Goal: Transaction & Acquisition: Download file/media

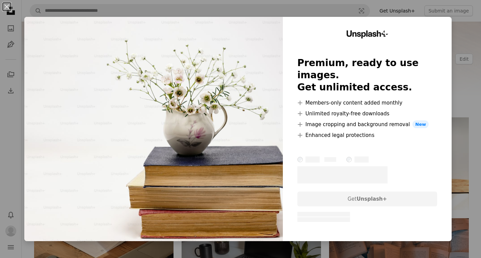
scroll to position [865, 0]
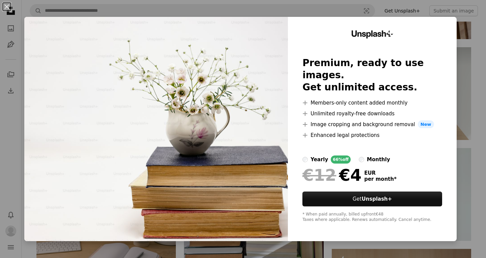
click at [382, 6] on div "An X shape Unsplash+ Premium, ready to use images. Get unlimited access. A plus…" at bounding box center [243, 129] width 486 height 258
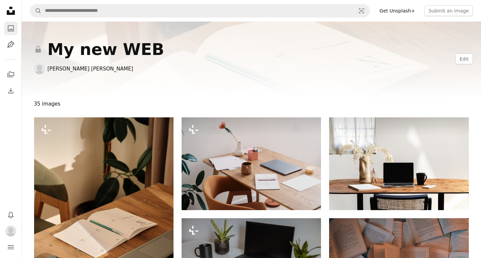
click at [9, 29] on icon "A photo" at bounding box center [11, 28] width 8 height 8
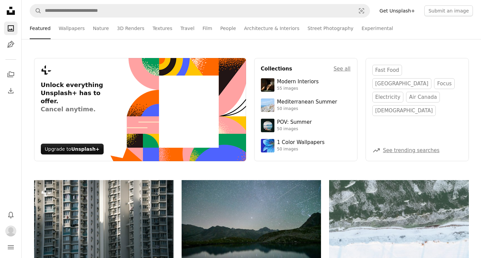
click at [11, 31] on icon "Photos" at bounding box center [11, 28] width 6 height 6
click at [9, 8] on icon at bounding box center [11, 11] width 8 height 8
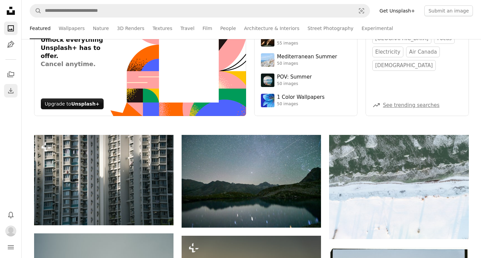
scroll to position [42, 0]
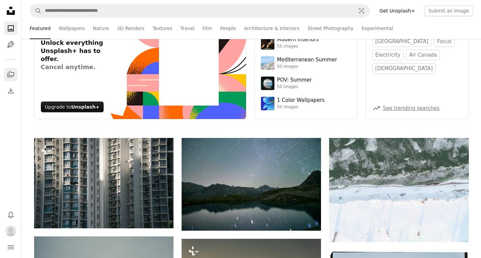
click at [6, 71] on link "A stack of folders" at bounding box center [11, 75] width 14 height 14
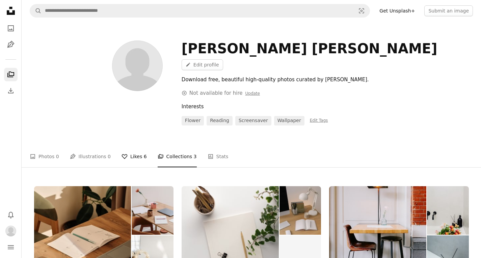
click at [134, 146] on link "A heart Likes 6" at bounding box center [134, 157] width 25 height 22
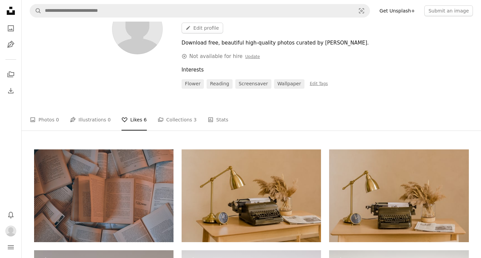
scroll to position [32, 0]
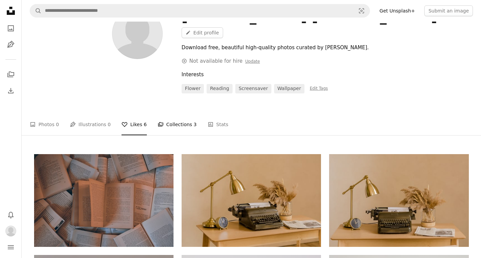
click at [177, 114] on link "A stack of folders Collections 3" at bounding box center [177, 125] width 39 height 22
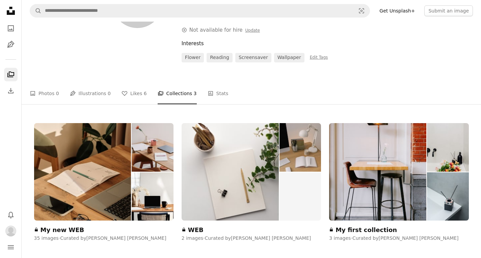
scroll to position [63, 0]
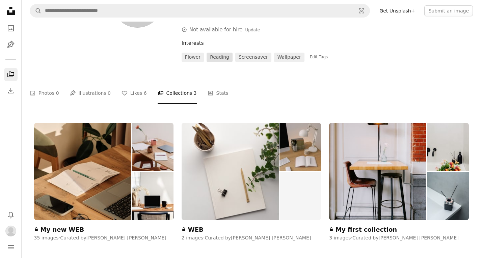
click at [212, 53] on link "reading" at bounding box center [220, 57] width 26 height 9
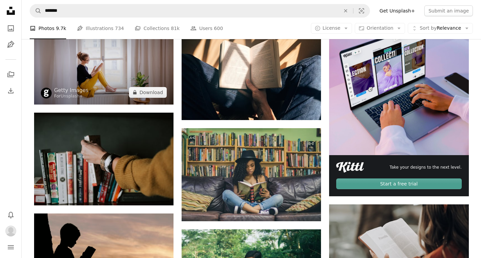
scroll to position [155, 0]
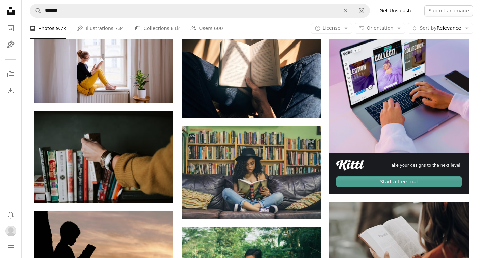
scroll to position [63, 0]
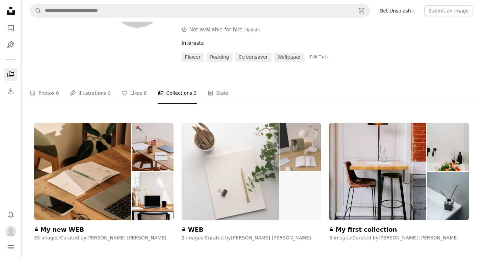
click at [229, 143] on img at bounding box center [230, 172] width 97 height 98
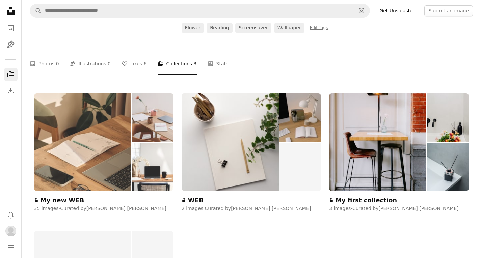
scroll to position [92, 0]
click at [95, 146] on img at bounding box center [82, 143] width 97 height 98
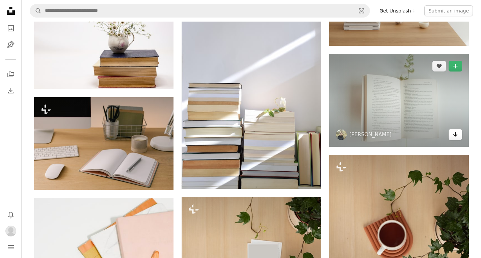
scroll to position [959, 0]
click at [454, 137] on icon "Arrow pointing down" at bounding box center [455, 134] width 5 height 8
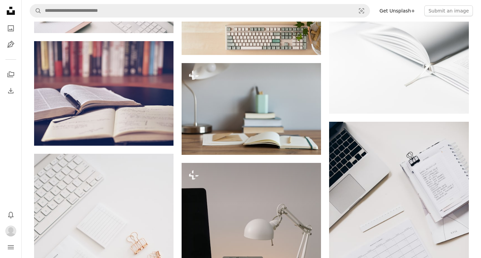
scroll to position [1412, 0]
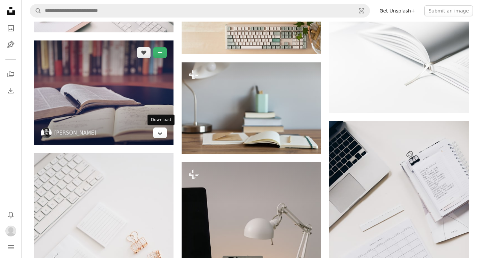
click at [159, 136] on icon "Arrow pointing down" at bounding box center [159, 133] width 5 height 8
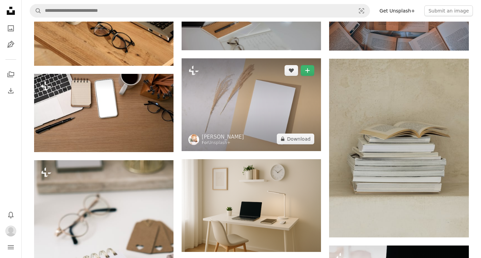
scroll to position [261, 0]
